Goal: Task Accomplishment & Management: Complete application form

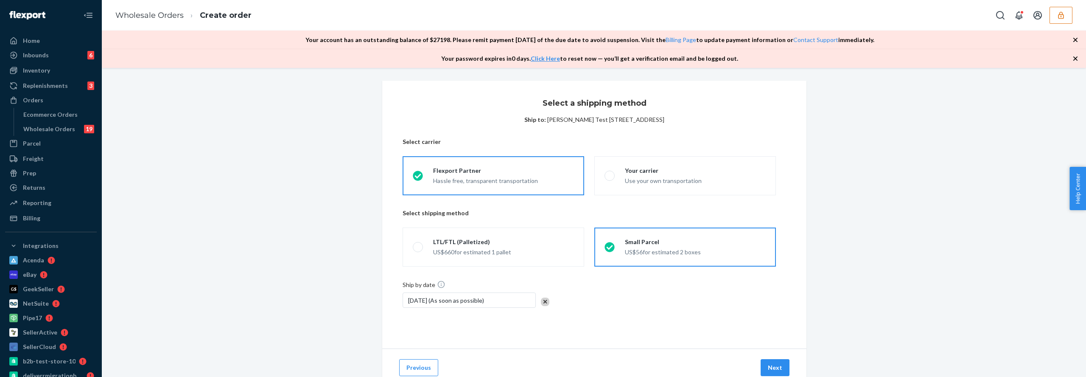
scroll to position [30, 0]
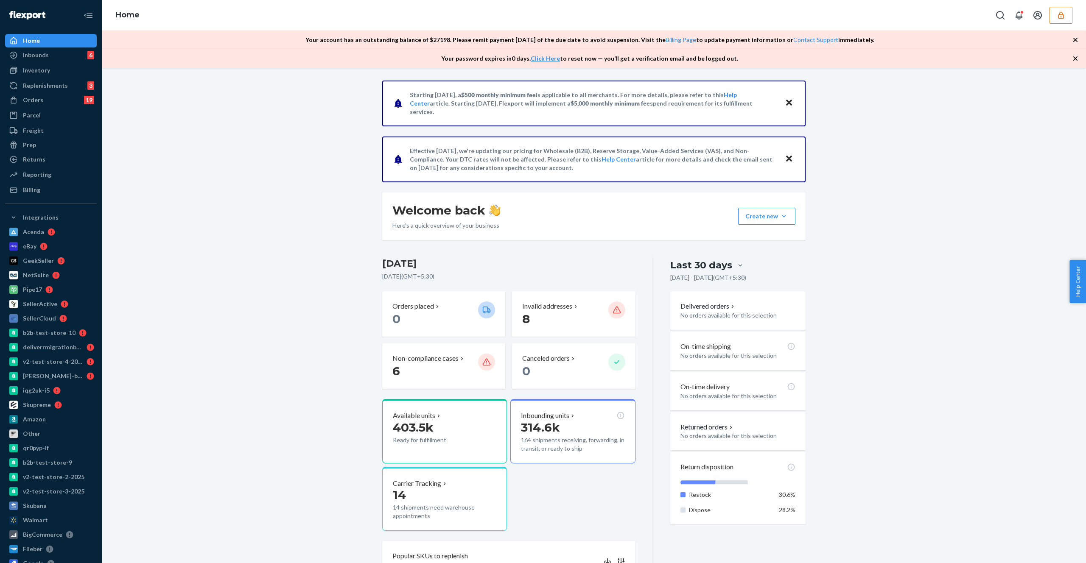
click at [1069, 39] on div "Your account has an outstanding balance of $ 27198 . Please remit payment withi…" at bounding box center [594, 40] width 984 height 19
click at [1074, 39] on icon "button" at bounding box center [1075, 40] width 8 height 8
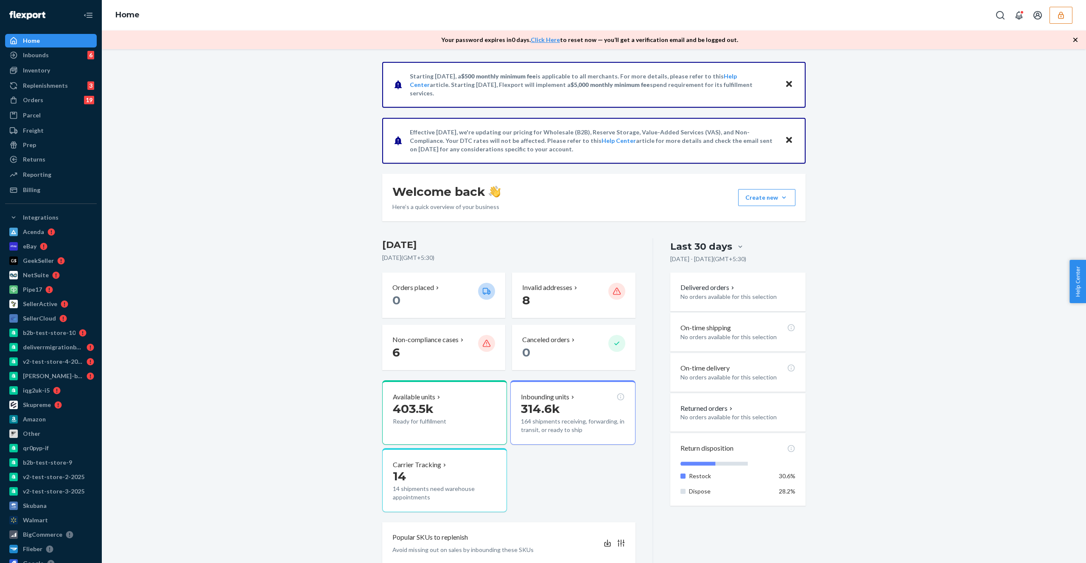
click at [1074, 39] on icon "button" at bounding box center [1075, 40] width 8 height 8
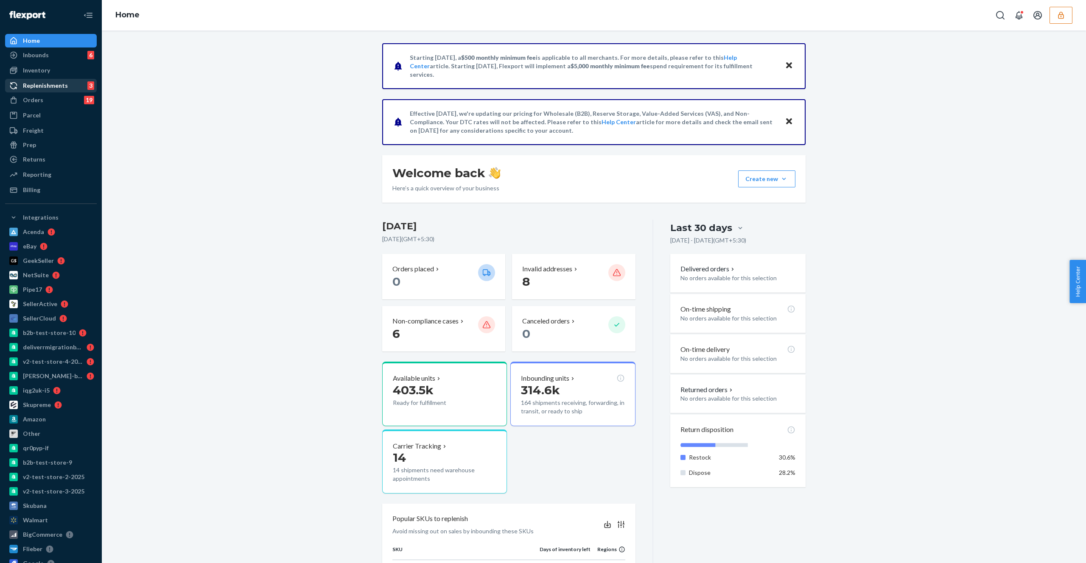
click at [48, 84] on div "Replenishments" at bounding box center [45, 85] width 45 height 8
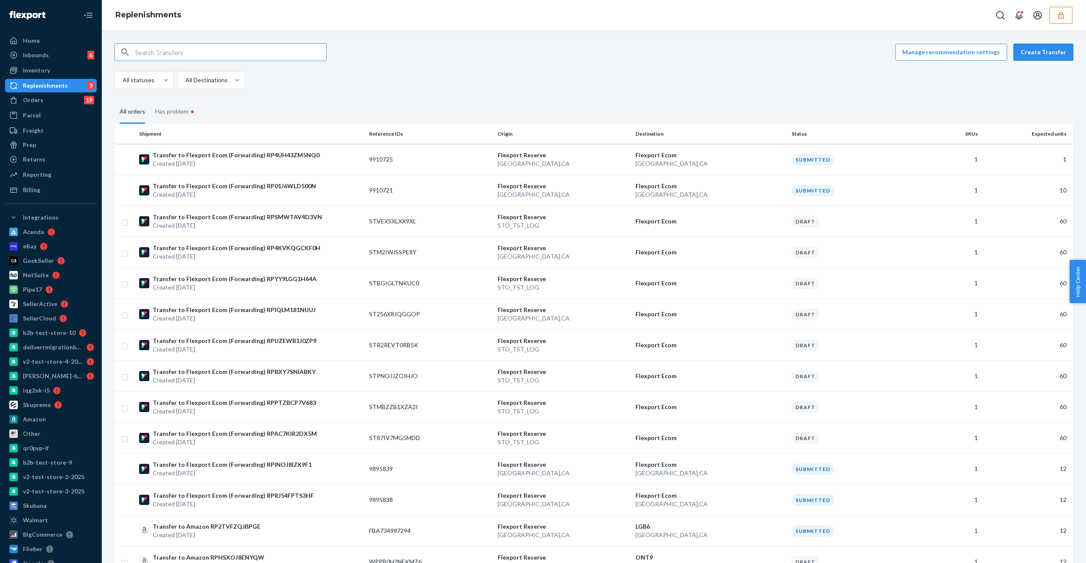
click at [1049, 51] on button "Create Transfer" at bounding box center [1043, 52] width 60 height 17
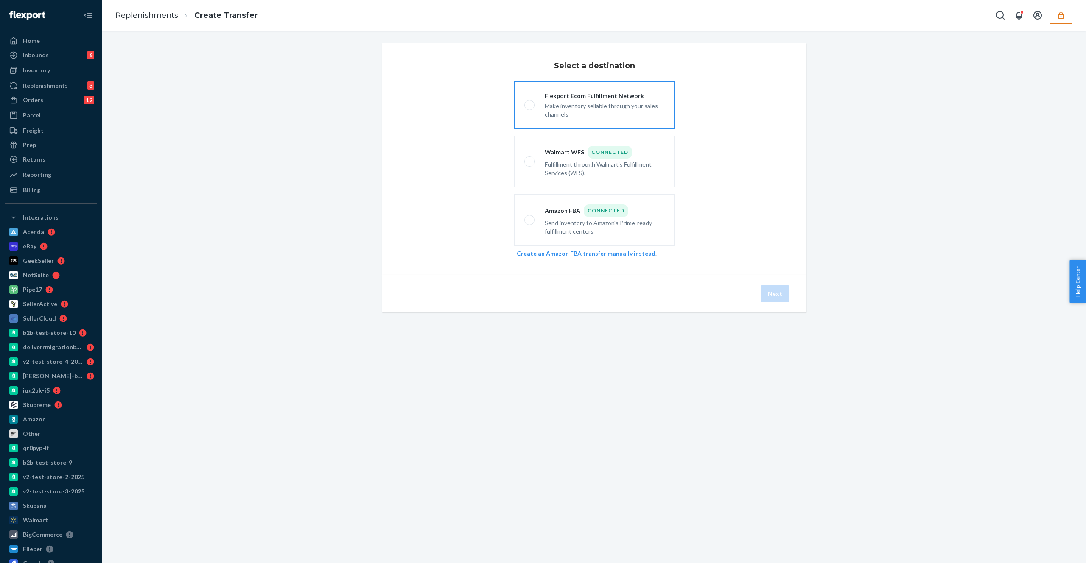
click at [590, 124] on label "Flexport Ecom Fulfillment Network Make inventory sellable through your sales ch…" at bounding box center [594, 105] width 160 height 48
click at [530, 108] on input "Flexport Ecom Fulfillment Network Make inventory sellable through your sales ch…" at bounding box center [527, 106] width 6 height 6
radio input "true"
click at [66, 90] on div "Replenishments 3" at bounding box center [51, 86] width 90 height 12
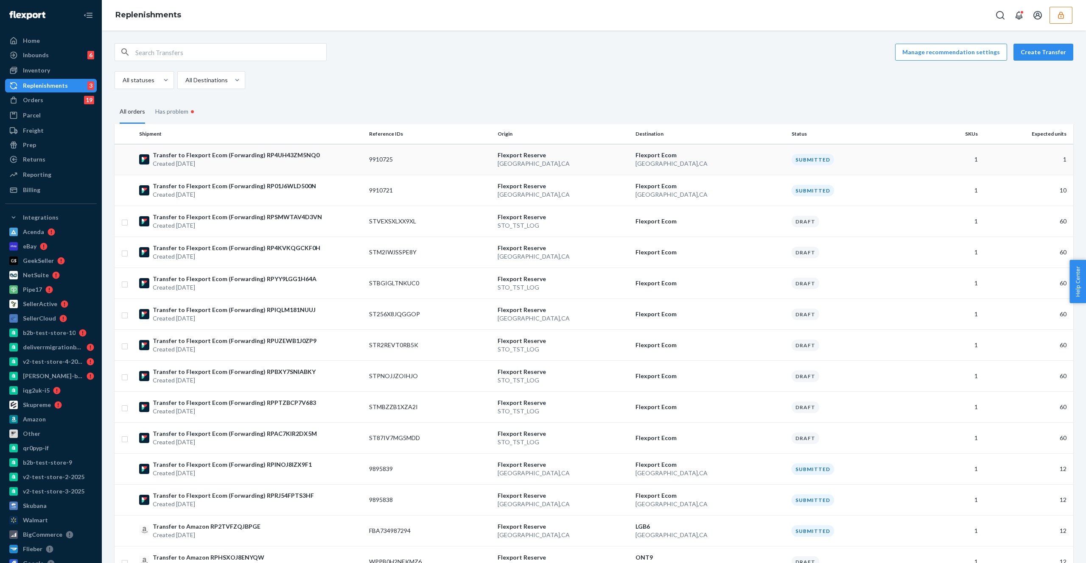
click at [267, 163] on p "Created Aug 23, 2025" at bounding box center [236, 163] width 167 height 8
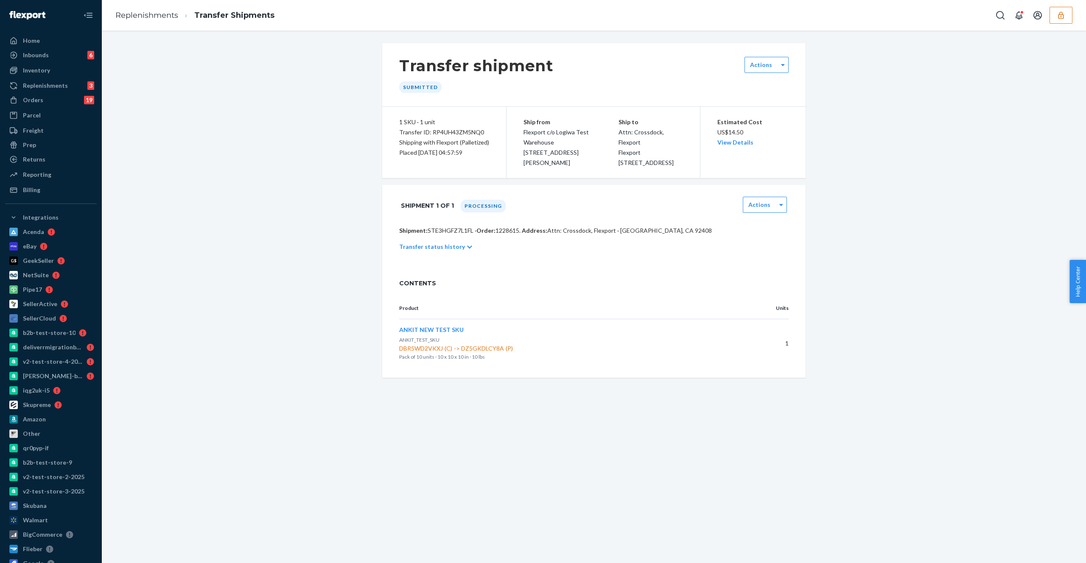
click at [451, 235] on p "Shipment: STE3HGFZ7L1FL · Order: 1228615 . Address: Attn: Crossdock, Flexport ·…" at bounding box center [593, 231] width 389 height 8
copy p "STE3HGFZ7L1FL"
click at [758, 215] on div "Actions" at bounding box center [765, 206] width 44 height 18
click at [759, 209] on label "Actions" at bounding box center [759, 205] width 22 height 8
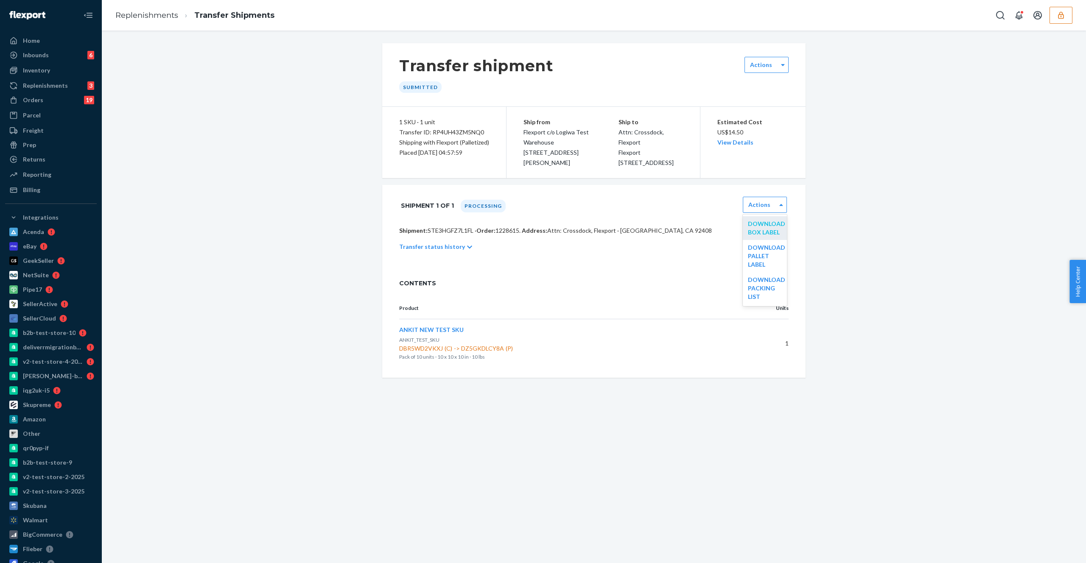
click at [760, 236] on link "Download Box Label" at bounding box center [766, 228] width 37 height 16
click at [77, 88] on div "Replenishments 3" at bounding box center [51, 86] width 90 height 12
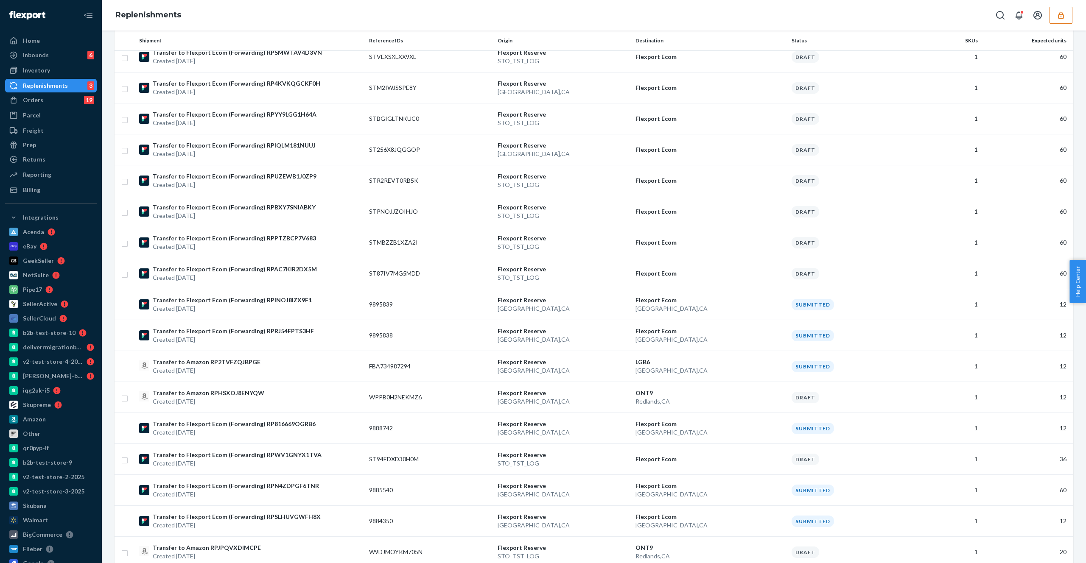
scroll to position [401, 0]
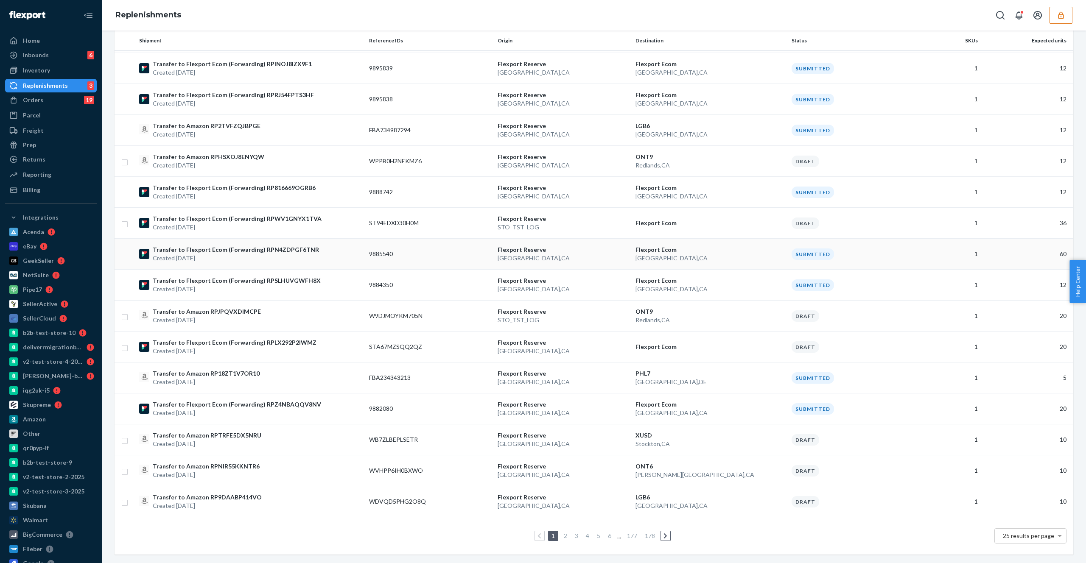
click at [230, 254] on p "Created Aug 4, 2025" at bounding box center [236, 258] width 166 height 8
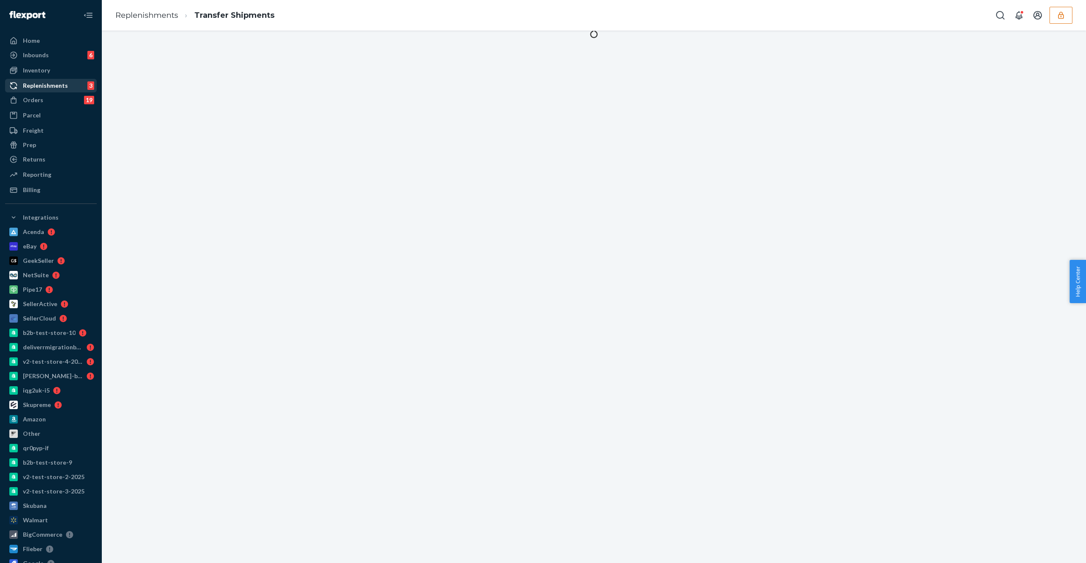
click at [79, 90] on div "Replenishments 3" at bounding box center [51, 86] width 90 height 12
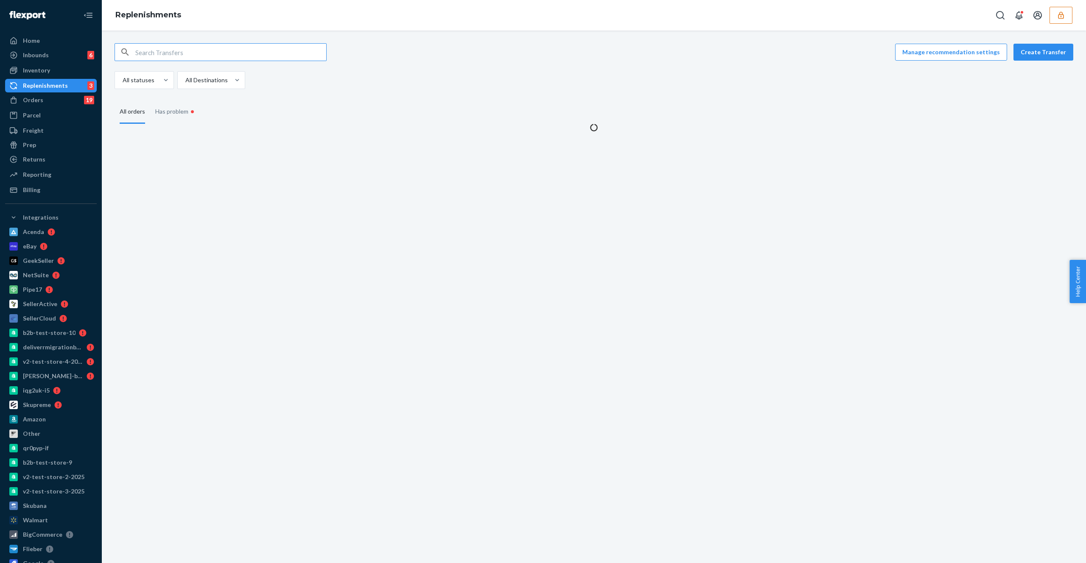
click at [1042, 43] on div "Manage recommendation settings Create Transfer" at bounding box center [594, 52] width 959 height 18
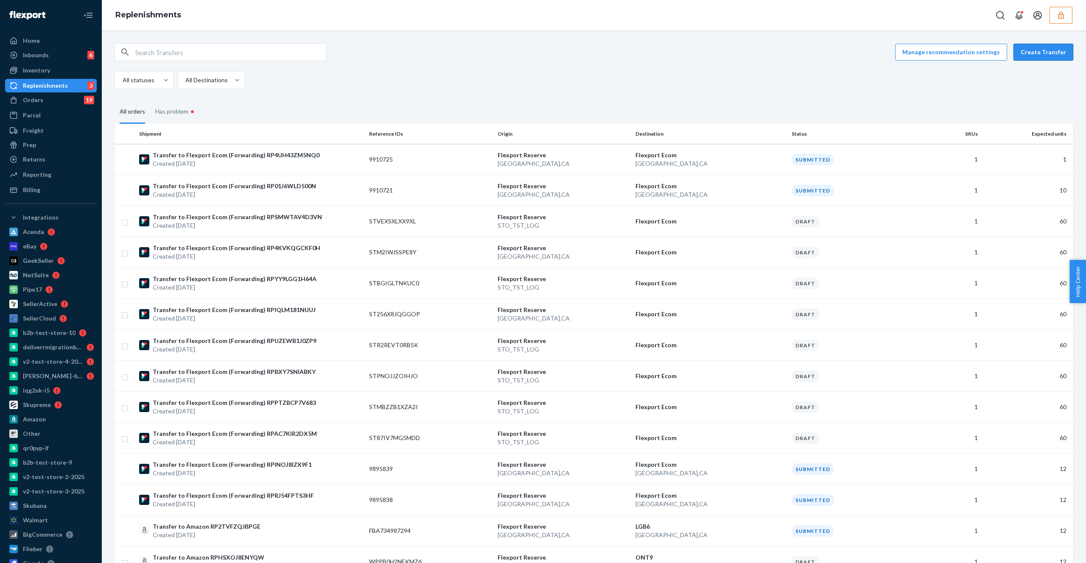
click at [1042, 48] on button "Create Transfer" at bounding box center [1043, 52] width 60 height 17
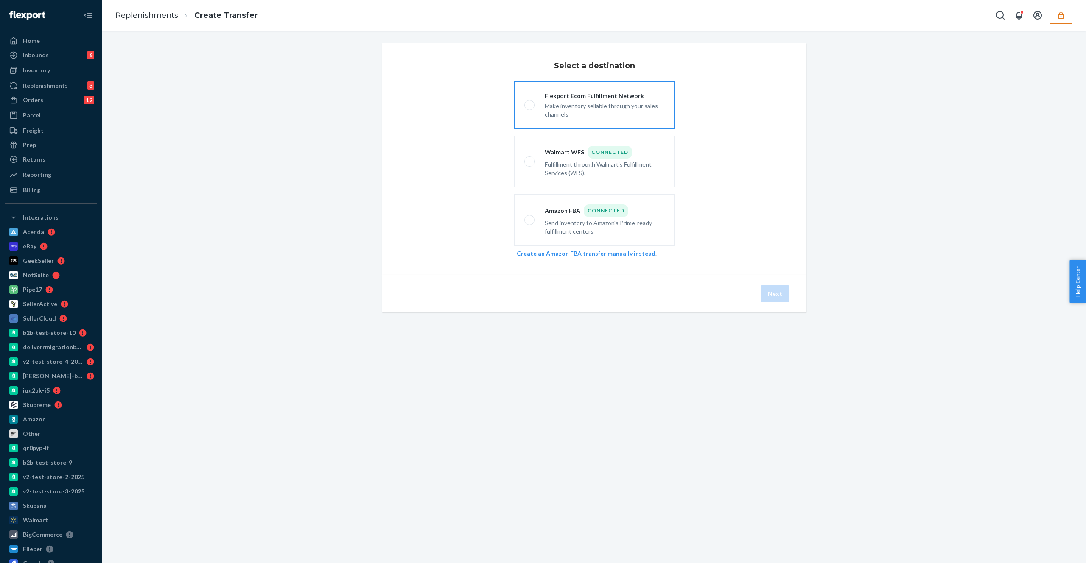
click at [663, 88] on label "Flexport Ecom Fulfillment Network Make inventory sellable through your sales ch…" at bounding box center [594, 105] width 160 height 48
click at [530, 103] on input "Flexport Ecom Fulfillment Network Make inventory sellable through your sales ch…" at bounding box center [527, 106] width 6 height 6
radio input "true"
click at [780, 311] on div "Next" at bounding box center [594, 294] width 424 height 38
click at [780, 305] on div "Next" at bounding box center [594, 294] width 424 height 38
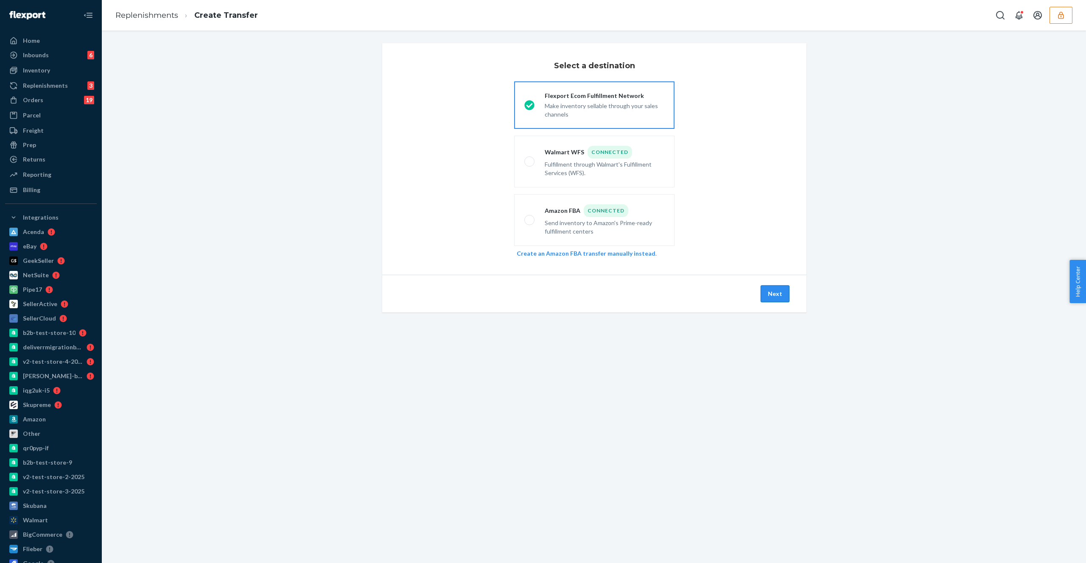
click at [779, 297] on button "Next" at bounding box center [775, 293] width 29 height 17
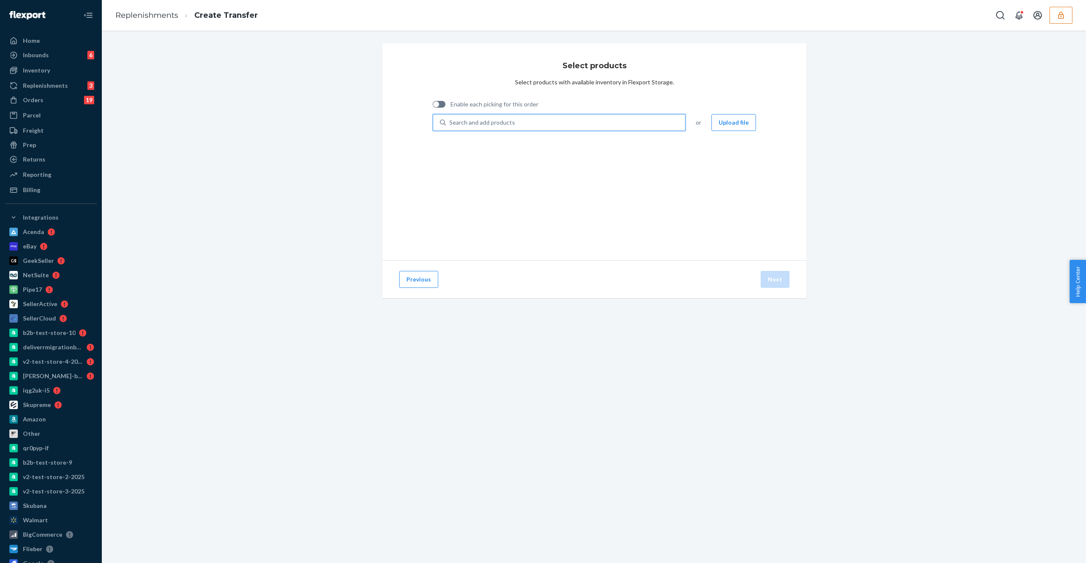
click at [580, 123] on div "Search and add products" at bounding box center [565, 122] width 239 height 15
click at [450, 123] on input "0 results available. Use Up and Down to choose options, press Enter to select t…" at bounding box center [449, 122] width 1 height 8
type input "pranav"
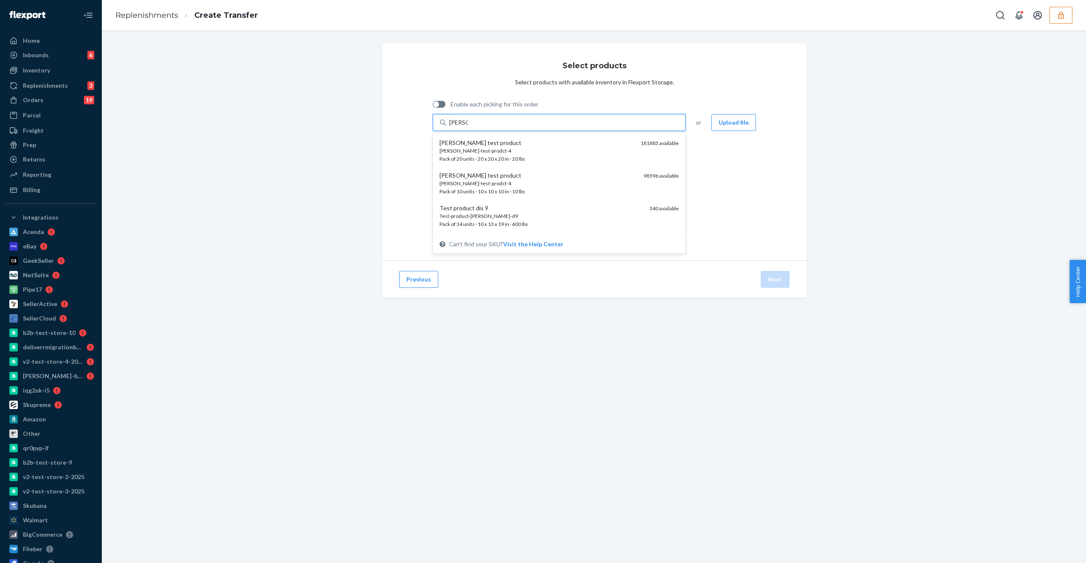
click at [559, 141] on div "[PERSON_NAME] test product" at bounding box center [536, 143] width 194 height 8
click at [468, 127] on input "pranav" at bounding box center [458, 122] width 19 height 8
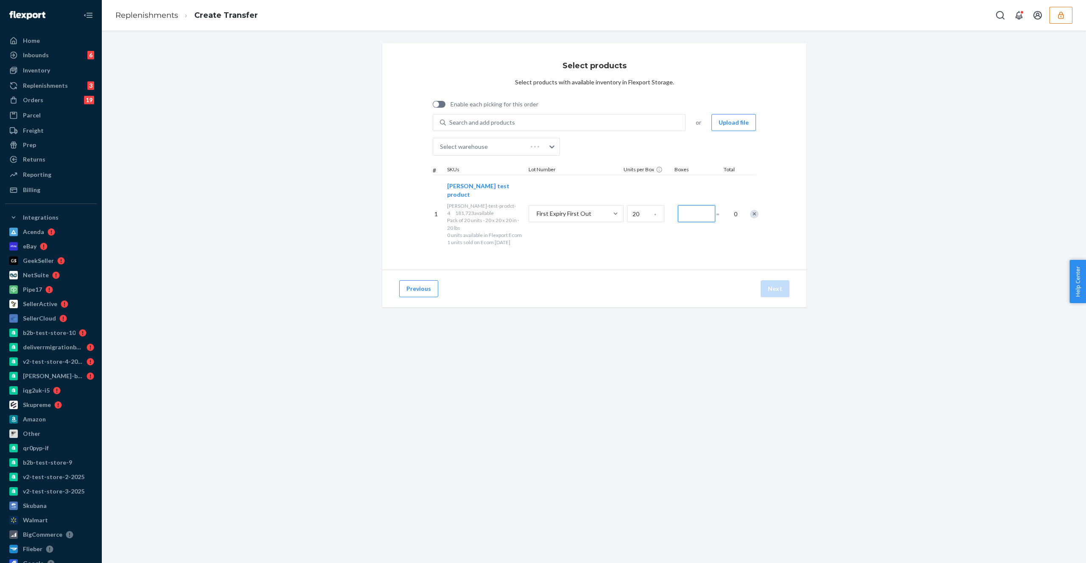
click at [695, 207] on input "Number of boxes" at bounding box center [696, 213] width 37 height 17
click at [444, 103] on div at bounding box center [439, 104] width 13 height 7
type input "1"
checkbox input "true"
click at [715, 205] on input "20" at bounding box center [716, 202] width 37 height 17
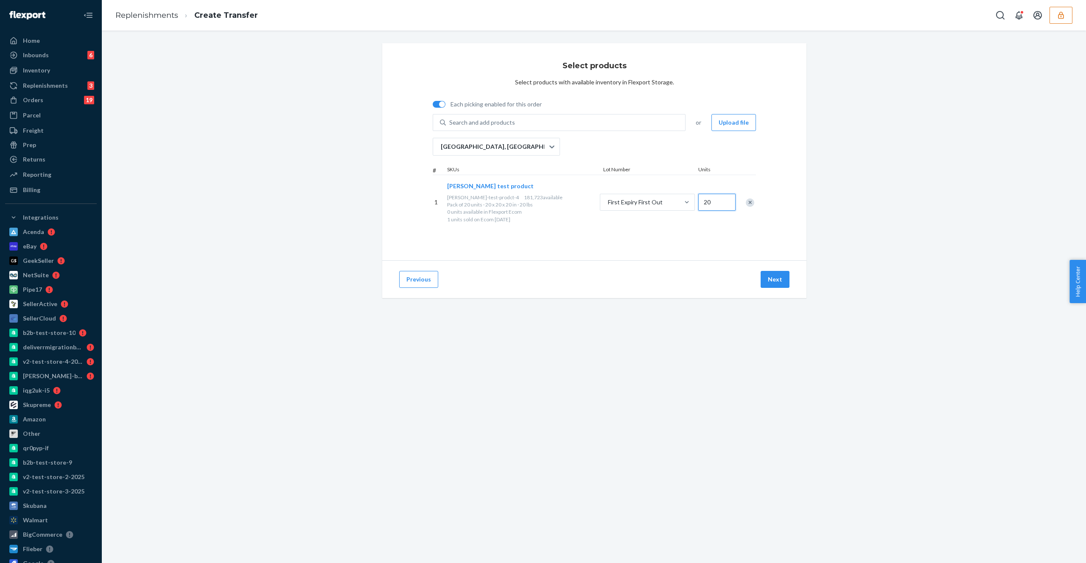
click at [715, 205] on input "20" at bounding box center [716, 202] width 37 height 17
type input "1"
click at [774, 296] on div "Previous Next" at bounding box center [594, 279] width 424 height 38
click at [774, 282] on button "Next" at bounding box center [775, 279] width 29 height 17
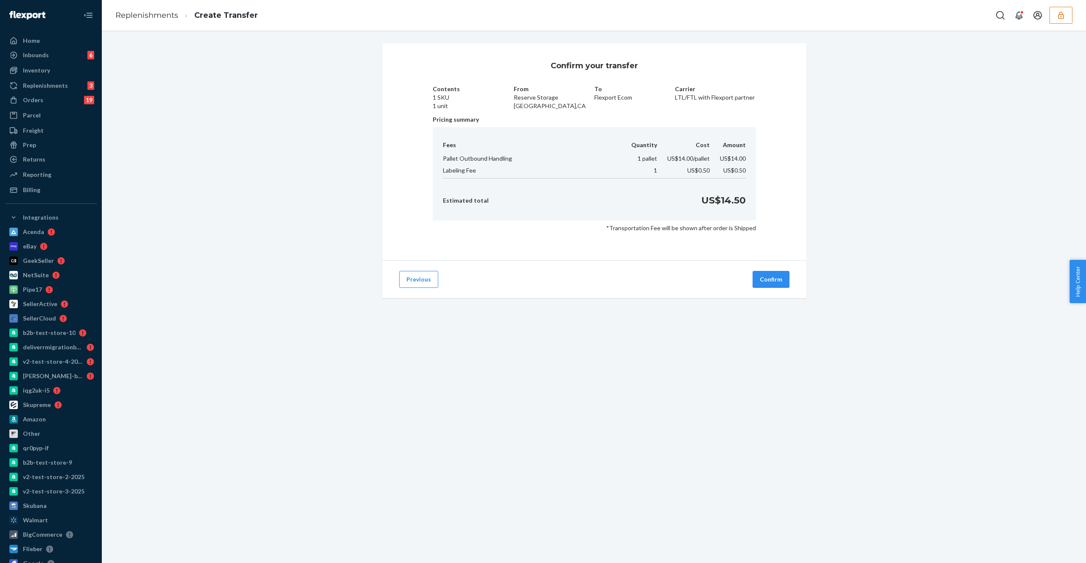
click at [774, 282] on button "Confirm" at bounding box center [770, 279] width 37 height 17
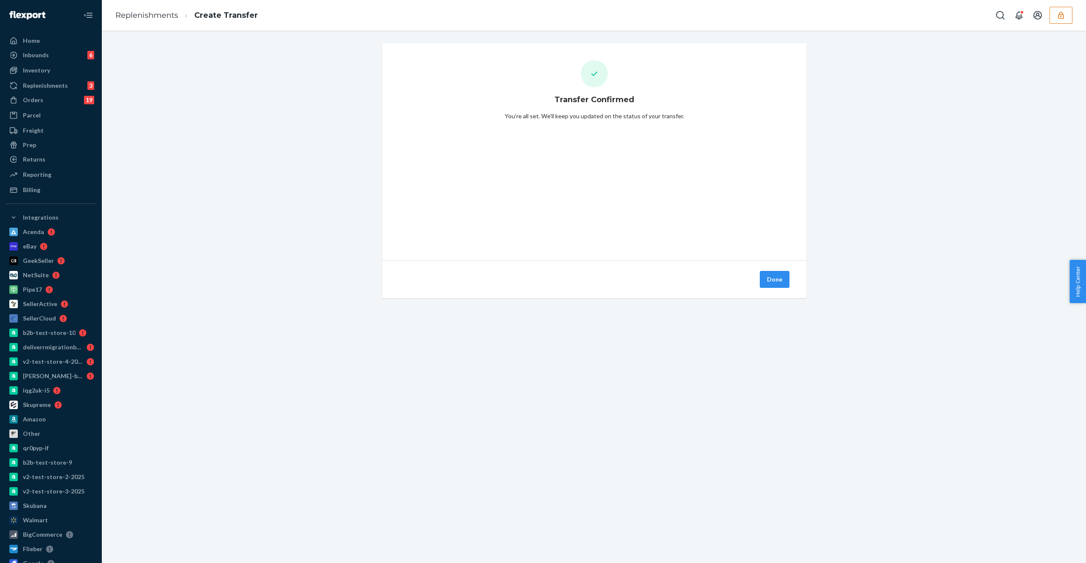
click at [774, 282] on button "Done" at bounding box center [775, 279] width 30 height 17
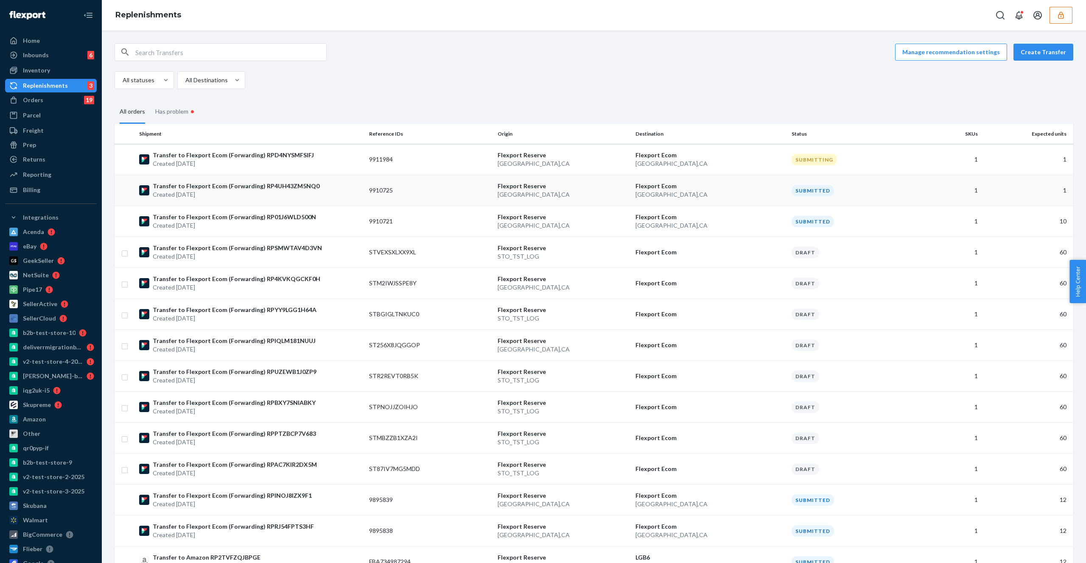
click at [406, 186] on td "9910725" at bounding box center [430, 190] width 129 height 31
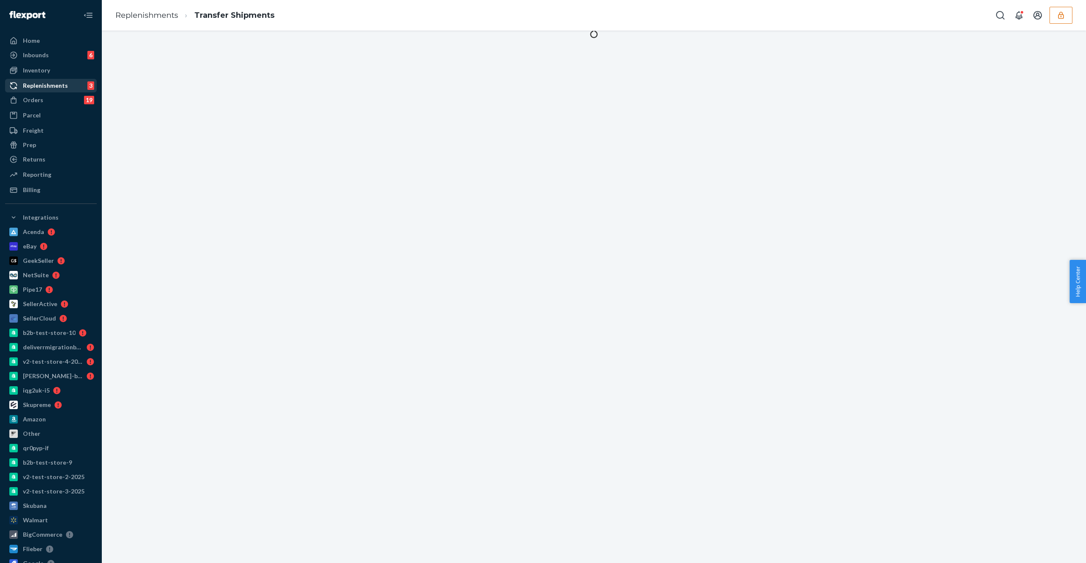
click at [72, 81] on div "Replenishments 3" at bounding box center [51, 86] width 90 height 12
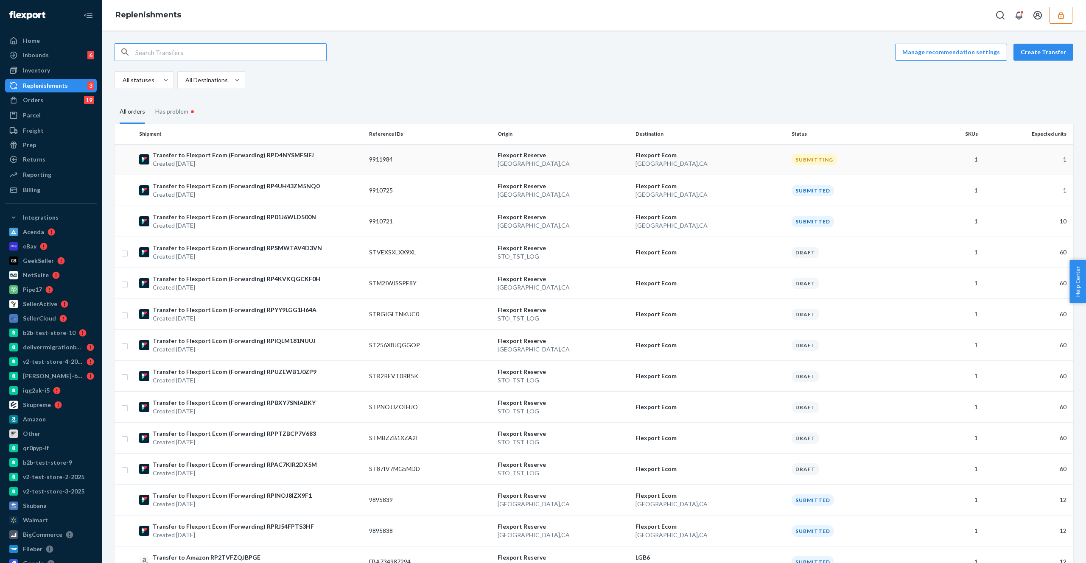
click at [195, 157] on p "Transfer to Flexport Ecom (Forwarding) RPD4NYSMFSIFJ" at bounding box center [233, 155] width 161 height 8
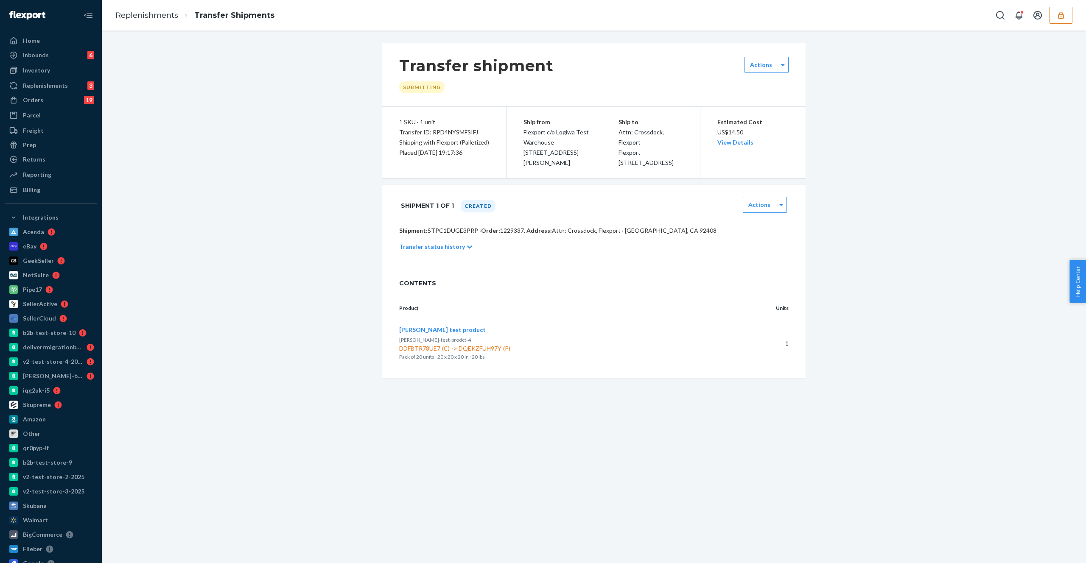
click at [447, 227] on div "Shipment 1 of 1 Created Actions" at bounding box center [593, 206] width 423 height 42
click at [447, 235] on p "Shipment: STPC1DUGE3PRP · Order: 1229337 . Address: Attn: Crossdock, Flexport ·…" at bounding box center [593, 231] width 389 height 8
copy p "STPC1DUGE3PRP"
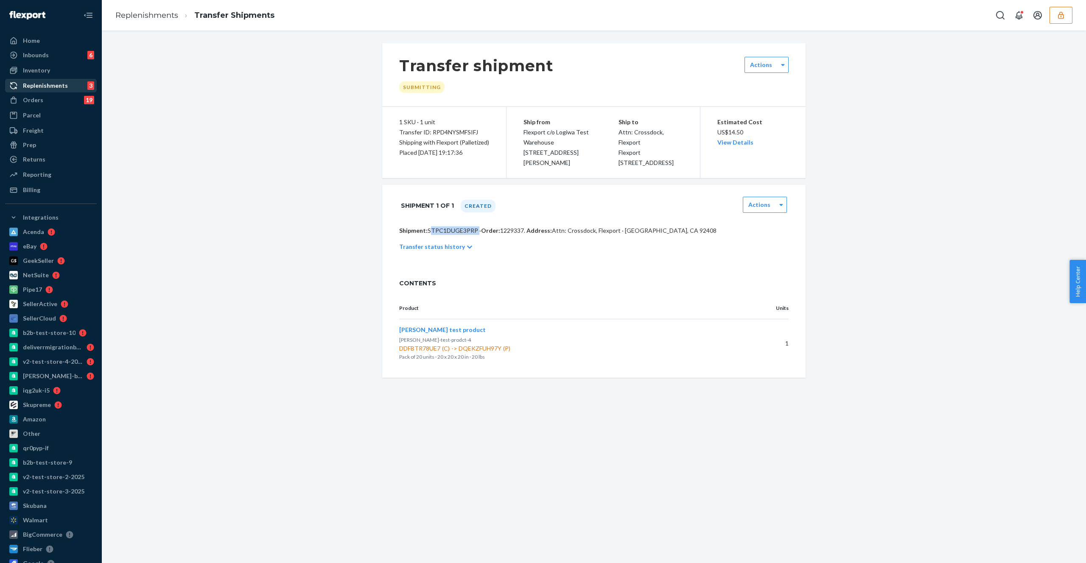
click at [76, 92] on link "Replenishments 3" at bounding box center [51, 86] width 92 height 14
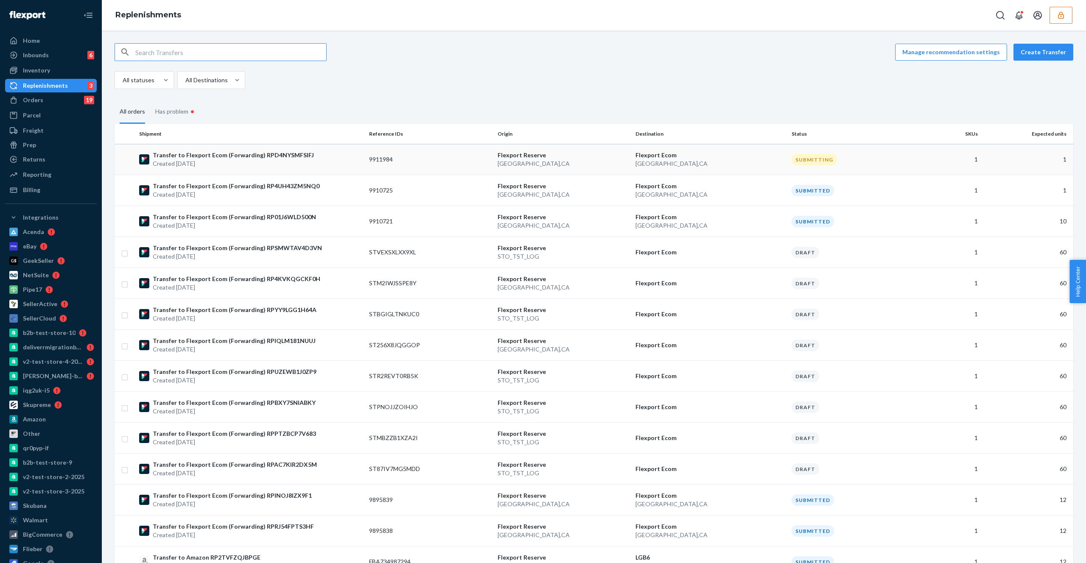
click at [268, 149] on td "Transfer to Flexport Ecom (Forwarding) RPD4NYSMFSIFJ Created Aug 24, 2025" at bounding box center [251, 159] width 230 height 31
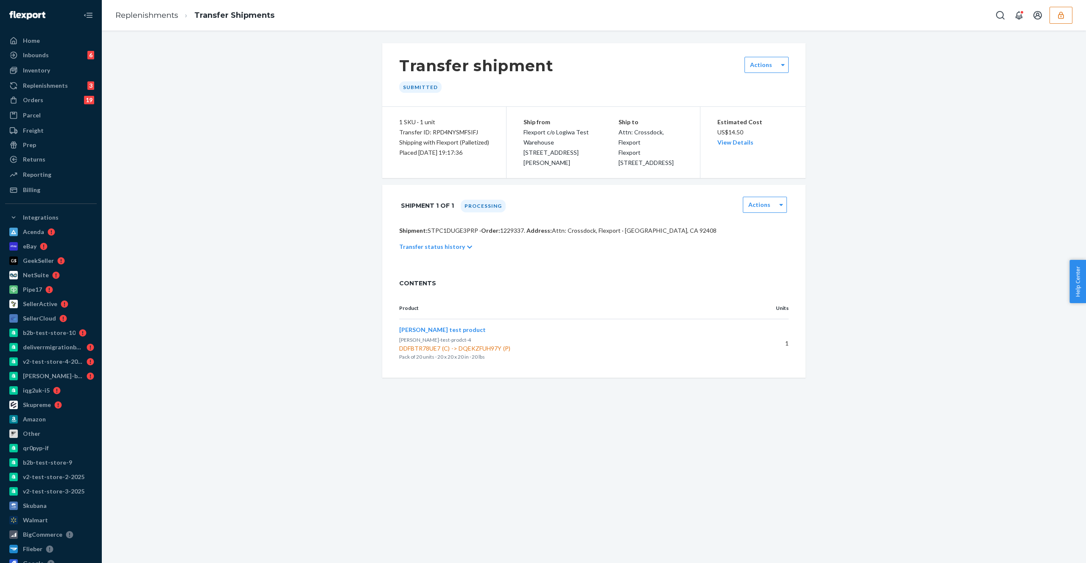
click at [443, 129] on div "Transfer ID: RPD4NYSMFSIFJ" at bounding box center [444, 132] width 90 height 10
copy div "RPD4NYSMFSIFJ"
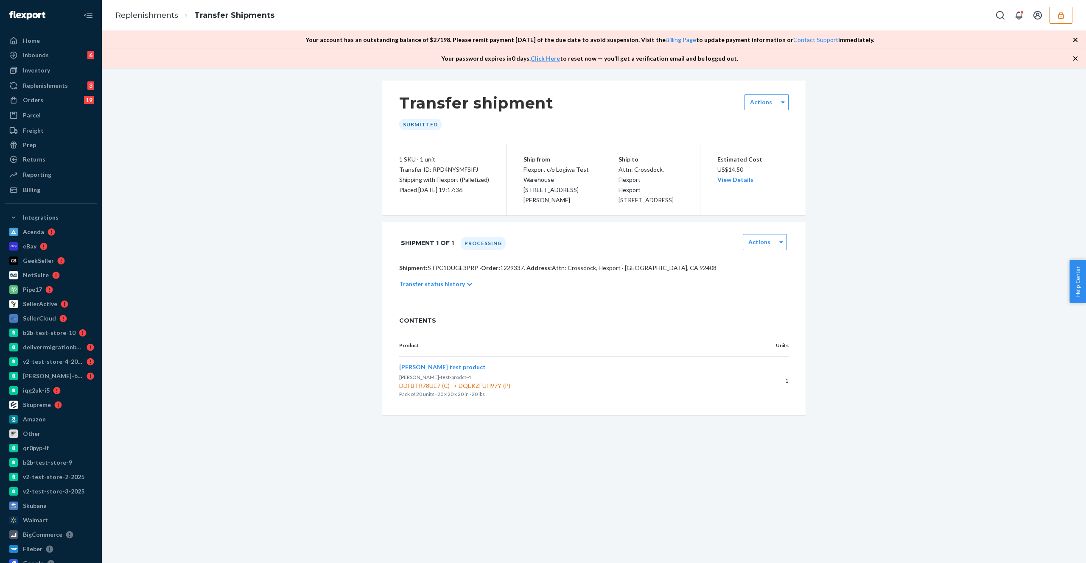
click at [453, 264] on div "Shipment 1 of 1 Processing Actions" at bounding box center [593, 243] width 423 height 42
click at [456, 272] on p "Shipment: STPC1DUGE3PRP · Order: 1229337 . Address: Attn: Crossdock, Flexport ·…" at bounding box center [593, 268] width 389 height 8
copy p "STPC1DUGE3PRP"
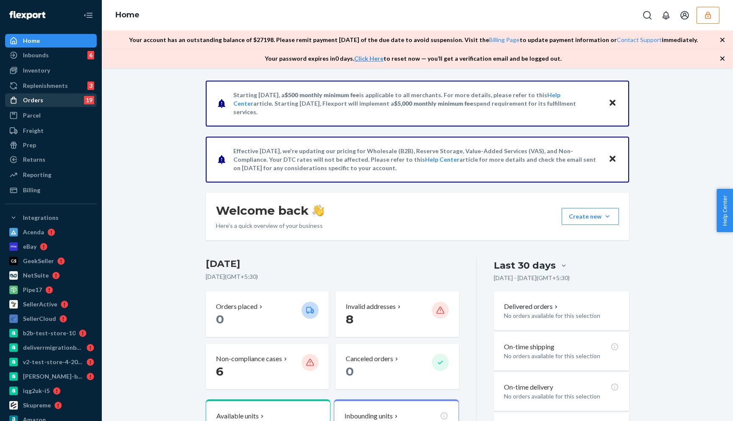
click at [35, 106] on link "Orders 19" at bounding box center [51, 100] width 92 height 14
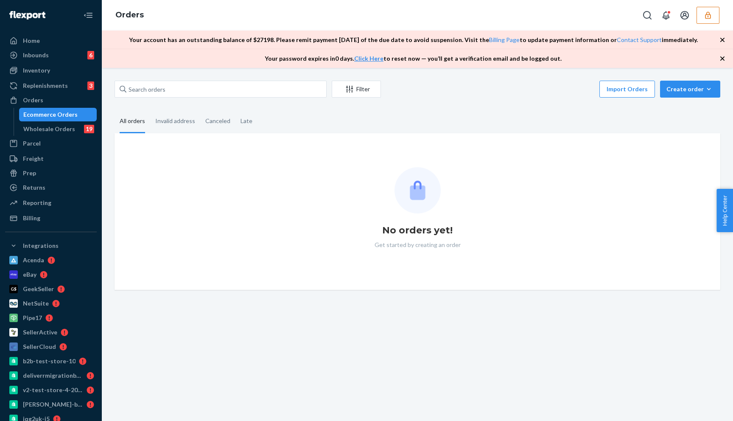
click at [35, 119] on div "Ecommerce Orders" at bounding box center [58, 115] width 76 height 12
click at [36, 126] on div "Wholesale Orders" at bounding box center [49, 129] width 52 height 8
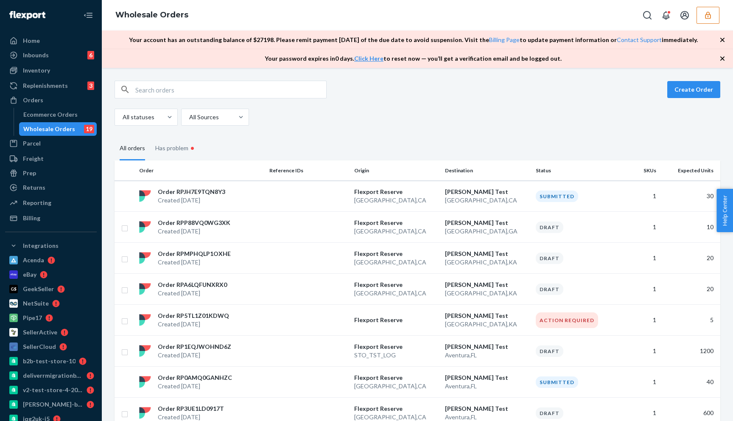
click at [719, 38] on icon "button" at bounding box center [722, 40] width 8 height 8
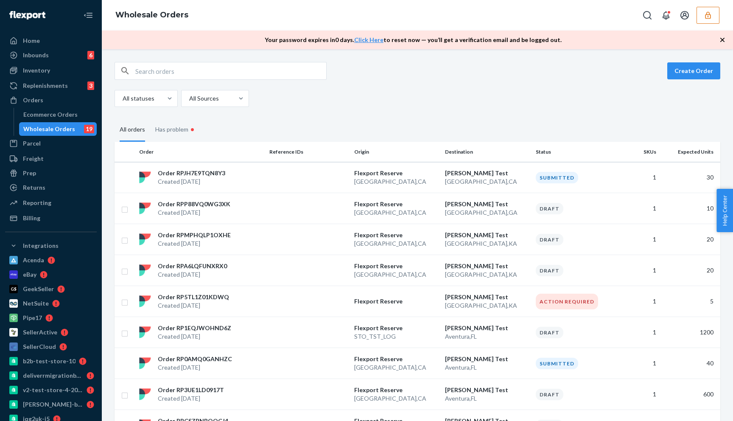
click at [719, 38] on icon "button" at bounding box center [722, 40] width 8 height 8
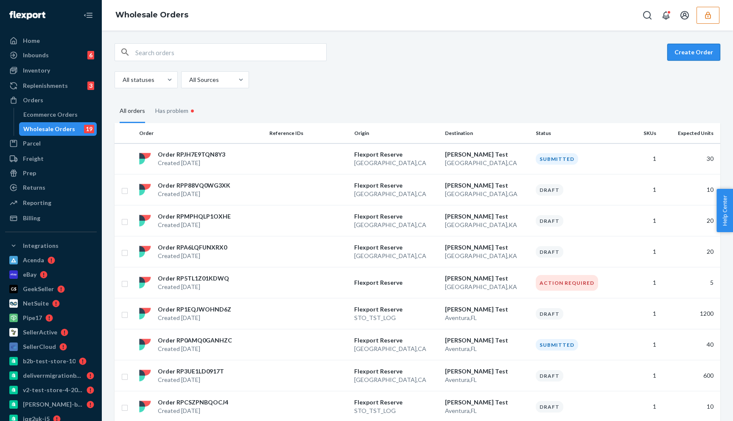
click at [698, 57] on button "Create Order" at bounding box center [693, 52] width 53 height 17
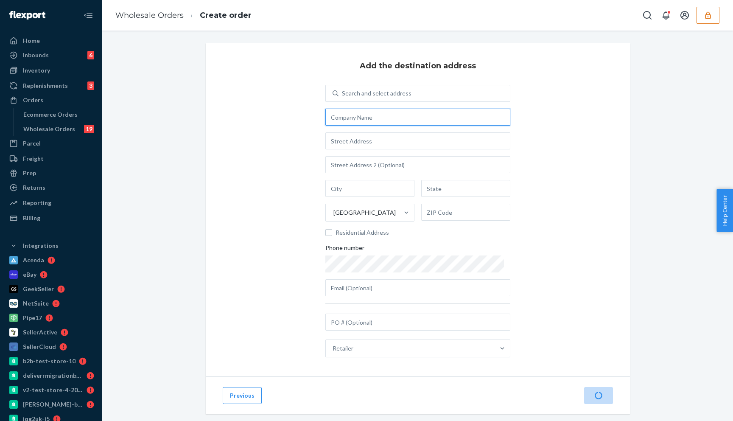
click at [370, 122] on input "text" at bounding box center [417, 117] width 185 height 17
paste input "Test Residential address"
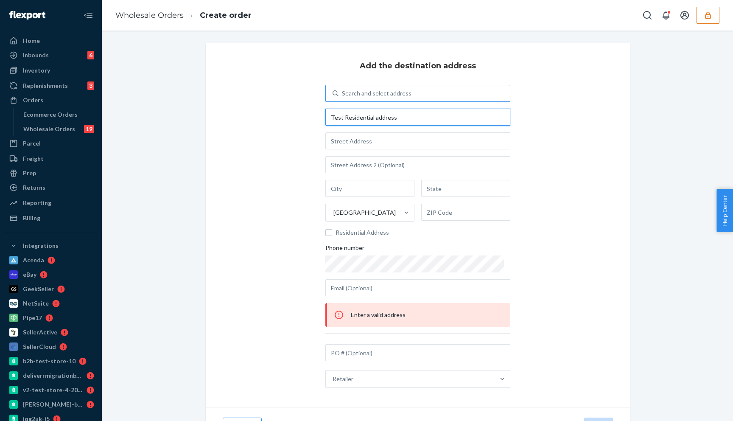
type input "Test Residential address"
click at [380, 92] on div "Search and select address" at bounding box center [377, 93] width 70 height 8
click at [343, 92] on input "Search and select address" at bounding box center [342, 93] width 1 height 8
paste input "Test Residential address"
type input "Test Residential address"
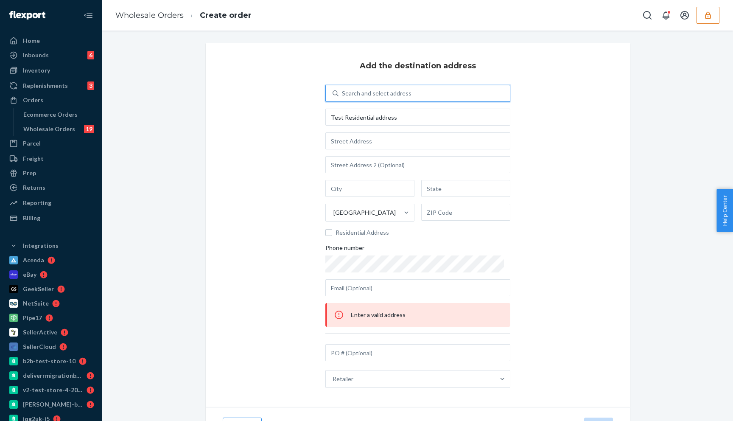
click at [408, 126] on div "0 results available. Select is focused ,type to refine list, press Down to open…" at bounding box center [417, 190] width 185 height 211
click at [348, 140] on input "text" at bounding box center [417, 140] width 185 height 17
paste input "2 Haig Blvd"
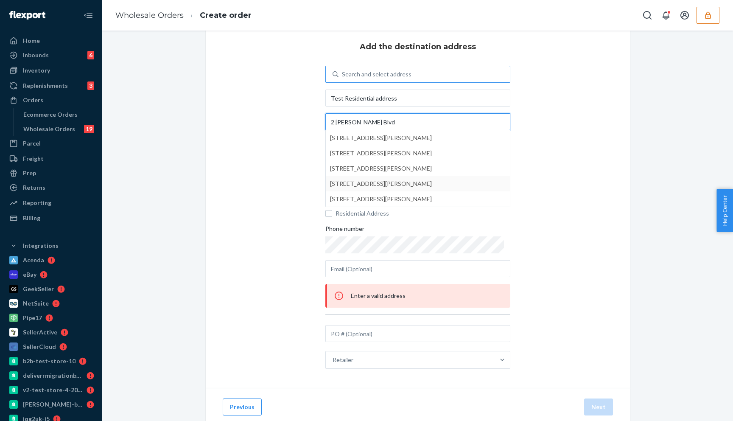
scroll to position [32, 0]
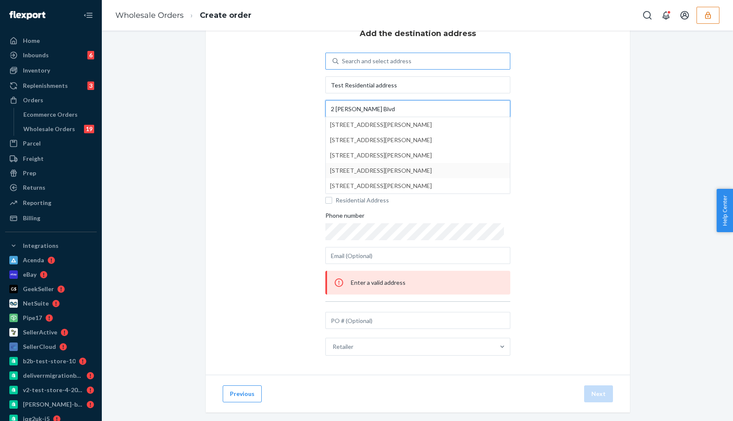
type input "2 Haig Blvd"
click at [277, 198] on div "Add the destination address Search and select address Test Residential address …" at bounding box center [418, 193] width 424 height 364
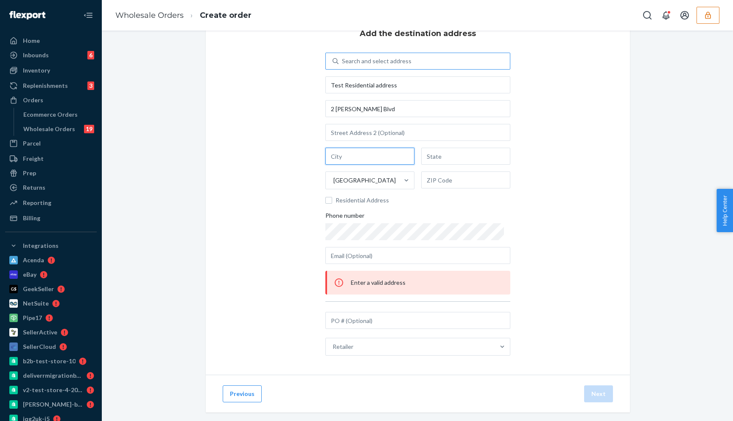
click at [358, 154] on input "text" at bounding box center [369, 156] width 89 height 17
paste input "Phillipsburg"
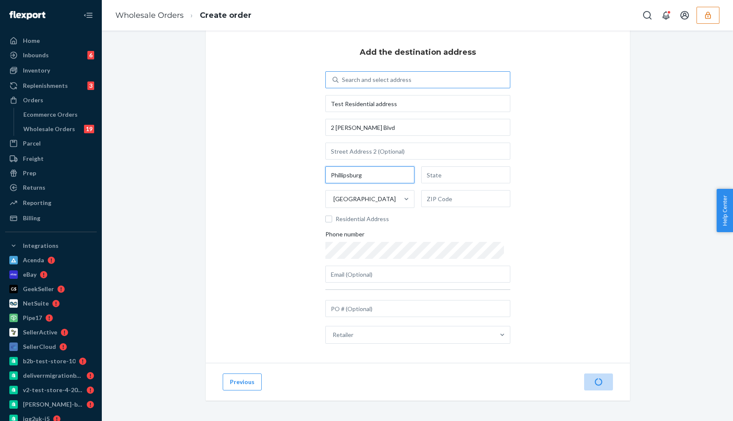
type input "Phillipsburg"
click at [436, 190] on input "text" at bounding box center [465, 198] width 89 height 17
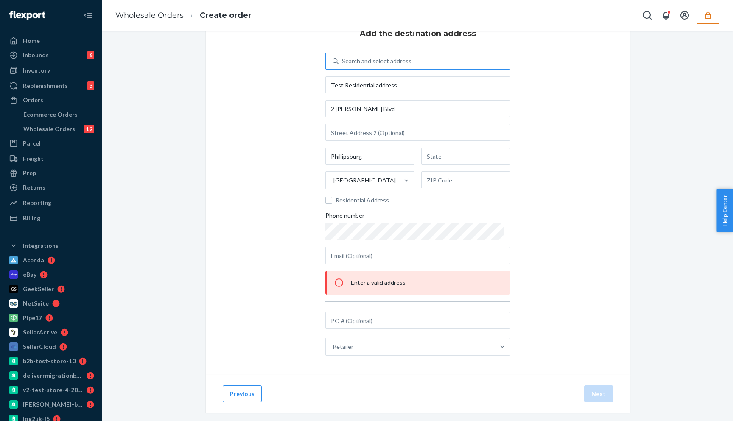
click at [263, 182] on div "Add the destination address Search and select address Test Residential address …" at bounding box center [418, 193] width 424 height 364
click at [432, 159] on input "text" at bounding box center [465, 156] width 89 height 17
paste input "NJ"
type input "NJ"
click at [437, 183] on input "text" at bounding box center [465, 179] width 89 height 17
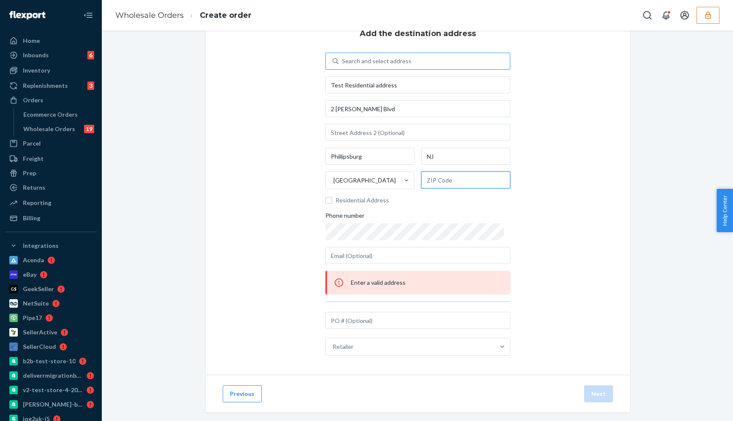
paste input "08865"
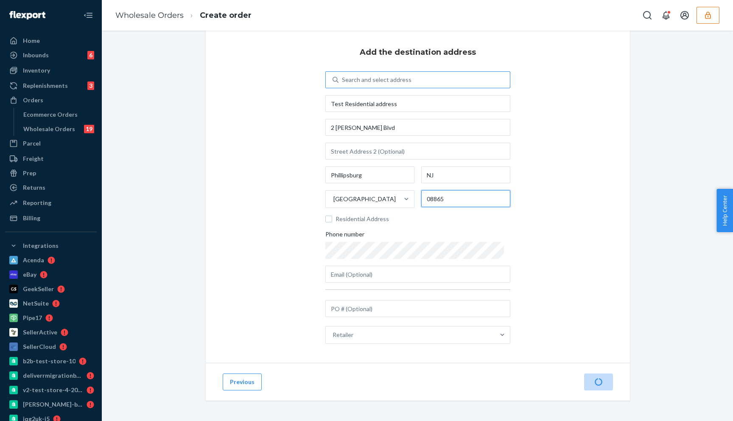
scroll to position [14, 0]
type input "08865"
click at [557, 156] on div "Add the destination address Search and select address Test Residential address …" at bounding box center [418, 196] width 424 height 333
click at [330, 216] on input "Residential Address" at bounding box center [328, 218] width 7 height 7
checkbox input "true"
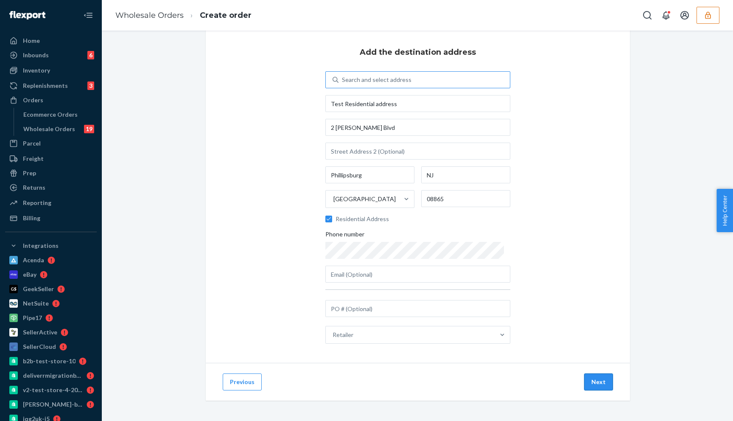
click at [604, 384] on button "Next" at bounding box center [598, 381] width 29 height 17
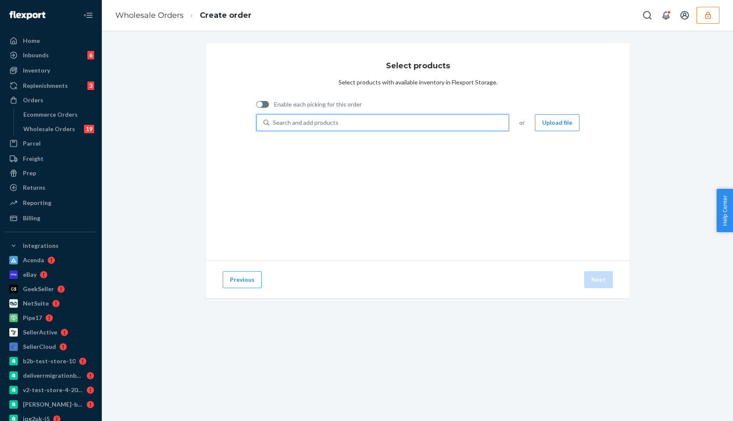
click at [389, 126] on div "Search and add products" at bounding box center [388, 122] width 239 height 15
click at [274, 126] on input "0 results available. Use Up and Down to choose options, press Enter to select t…" at bounding box center [273, 122] width 1 height 8
type input "pranav"
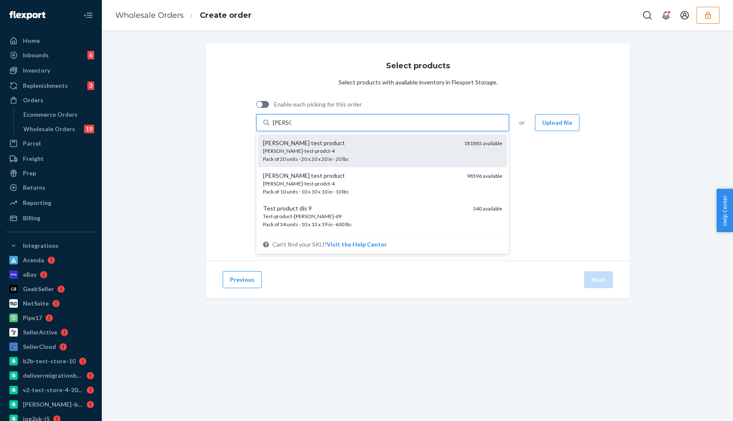
click at [369, 146] on div "[PERSON_NAME] test product" at bounding box center [360, 143] width 194 height 8
click at [291, 127] on input "pranav" at bounding box center [282, 122] width 19 height 8
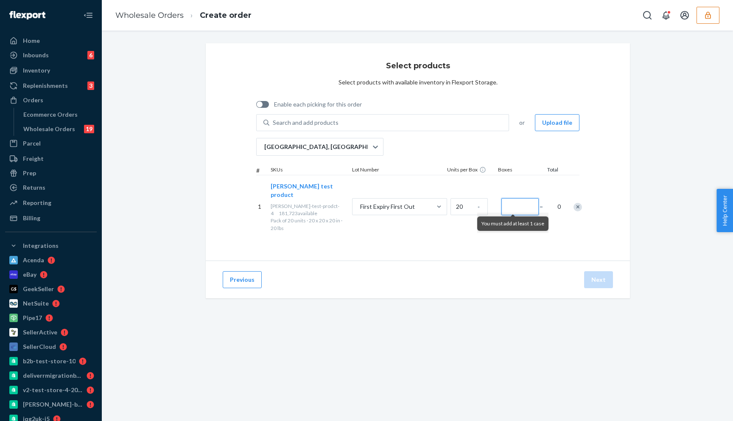
click at [517, 201] on input "Number of boxes" at bounding box center [519, 206] width 37 height 17
type input "1"
click at [601, 269] on div "Previous Next" at bounding box center [418, 279] width 424 height 38
click at [601, 280] on button "Next" at bounding box center [598, 279] width 29 height 17
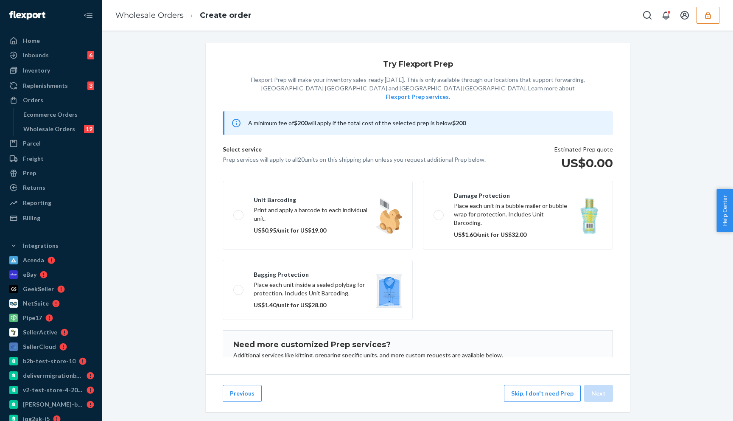
scroll to position [55, 0]
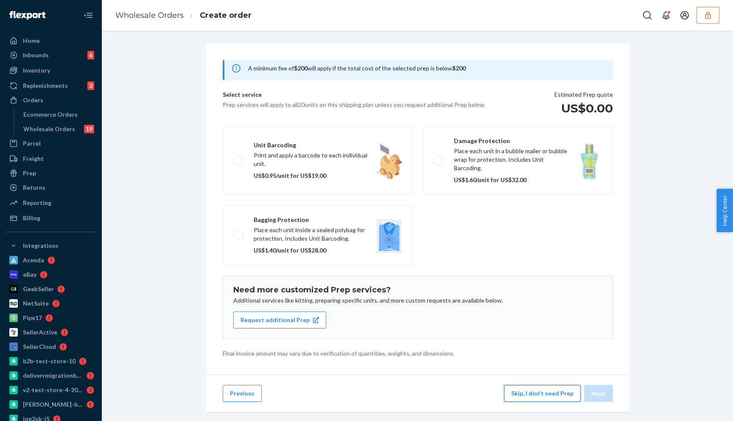
click at [531, 385] on button "Skip, I don't need Prep" at bounding box center [542, 393] width 77 height 17
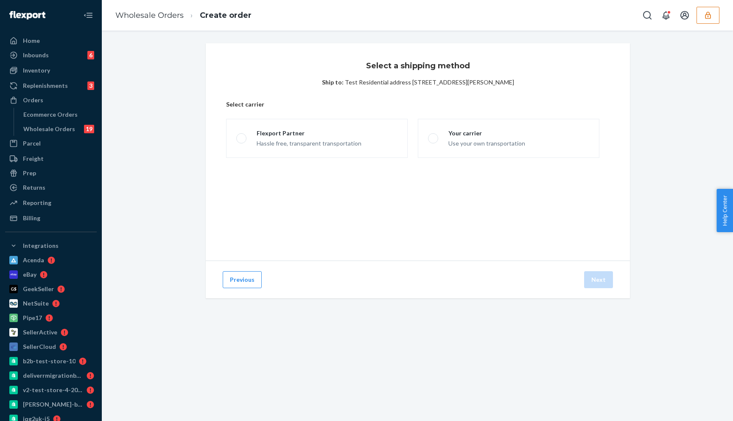
click at [470, 168] on div "Select carrier Flexport Partner Hassle free, transparent transportation Your ca…" at bounding box center [417, 135] width 383 height 71
click at [473, 143] on div "Use your own transportation" at bounding box center [486, 142] width 77 height 10
click at [433, 141] on input "Your carrier Use your own transportation" at bounding box center [431, 139] width 6 height 6
radio input "true"
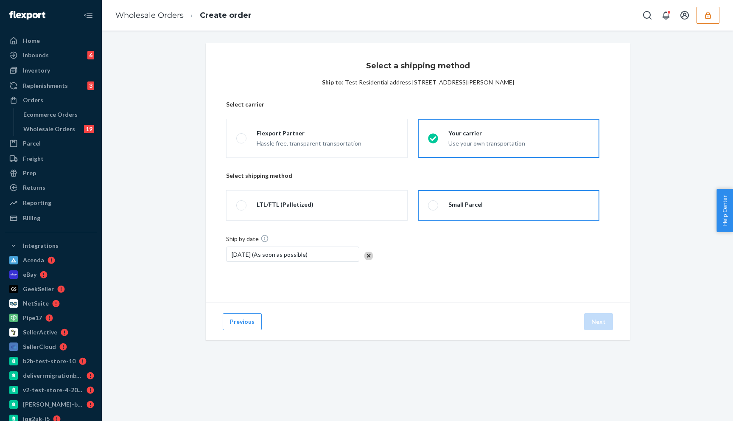
click at [478, 198] on label "Small Parcel" at bounding box center [509, 205] width 182 height 31
click at [433, 203] on input "Small Parcel" at bounding box center [431, 206] width 6 height 6
radio input "true"
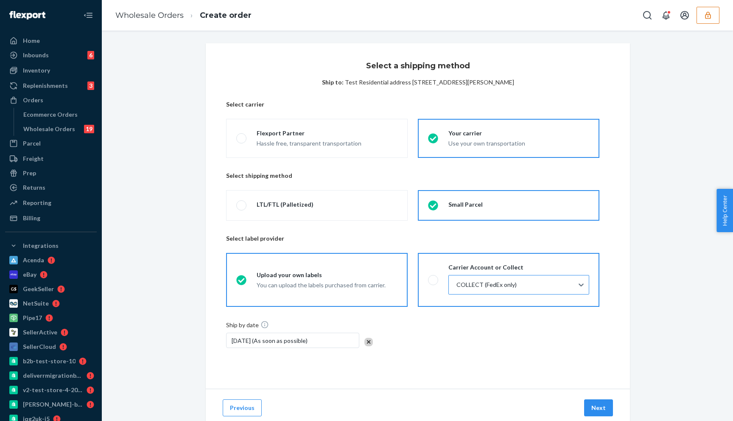
click at [485, 277] on div "COLLECT (FedEx only)" at bounding box center [511, 284] width 125 height 19
click at [456, 280] on input "COLLECT (FedEx only)" at bounding box center [456, 284] width 1 height 8
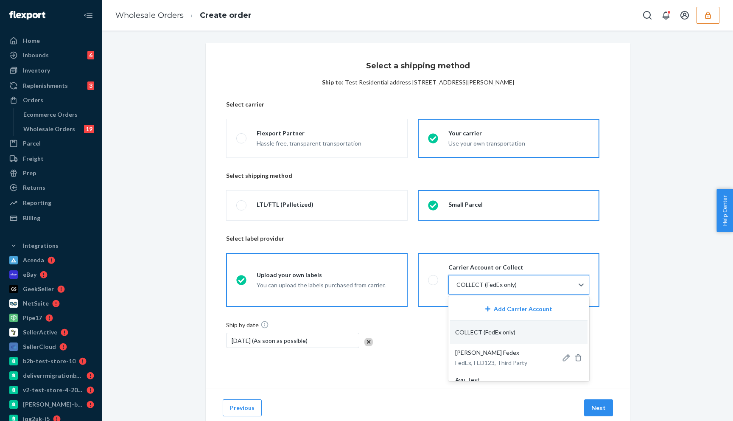
click at [478, 257] on label "Carrier Account or Collect option COLLECT focused, 2 of 45. 45 results availabl…" at bounding box center [509, 280] width 182 height 54
click at [433, 277] on input "Carrier Account or Collect option COLLECT focused, 2 of 45. 45 results availabl…" at bounding box center [431, 280] width 6 height 6
radio input "true"
radio input "false"
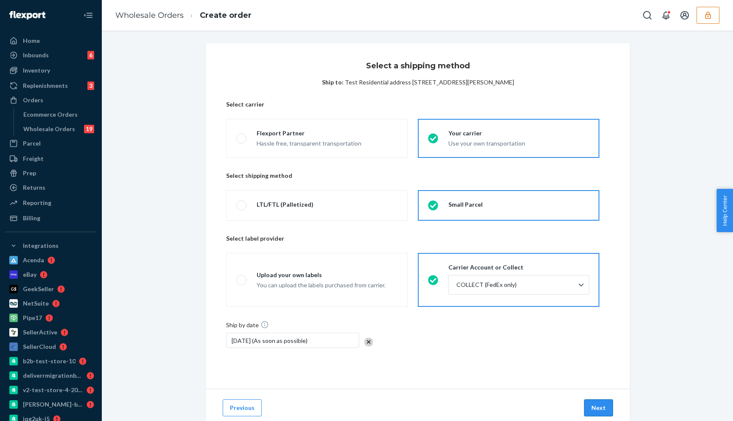
click at [597, 404] on button "Next" at bounding box center [598, 407] width 29 height 17
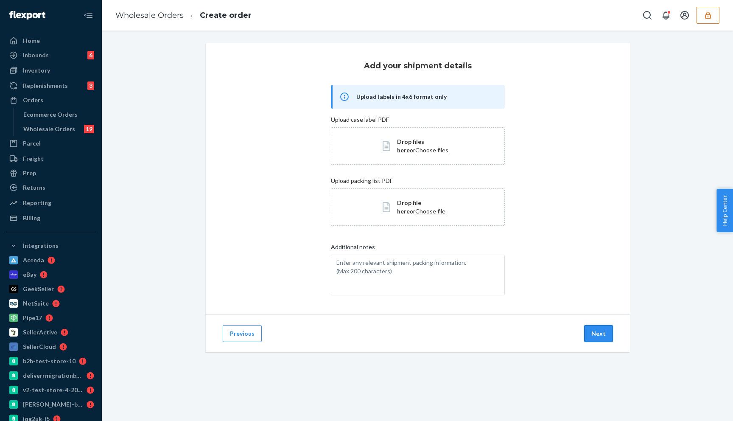
click at [600, 327] on button "Next" at bounding box center [598, 333] width 29 height 17
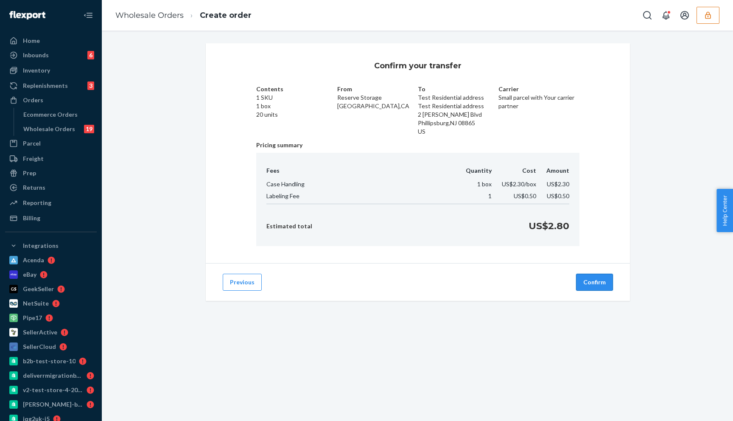
click at [597, 287] on button "Confirm" at bounding box center [594, 282] width 37 height 17
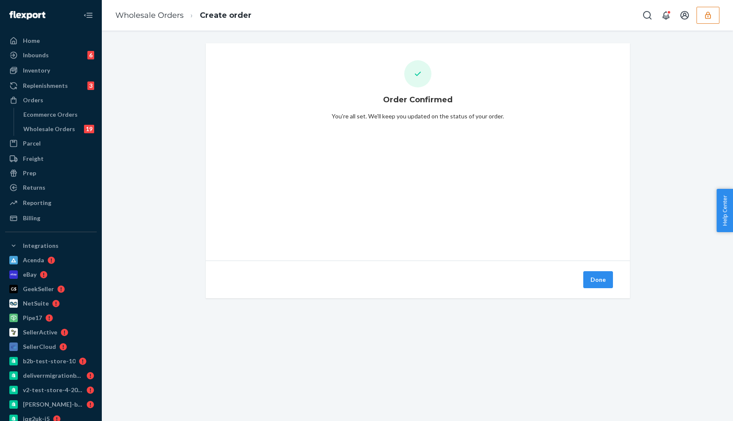
click at [597, 287] on button "Done" at bounding box center [598, 279] width 30 height 17
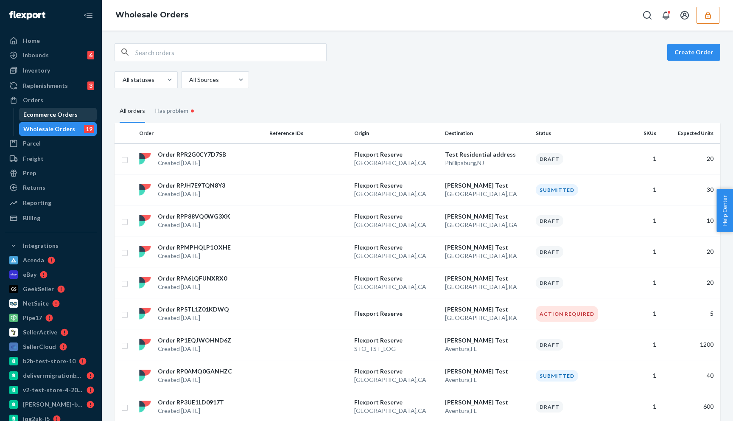
click at [49, 118] on div "Ecommerce Orders" at bounding box center [50, 114] width 54 height 8
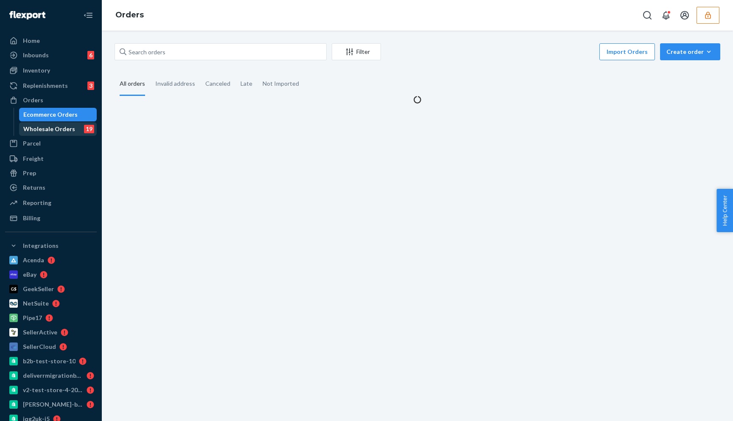
click at [44, 129] on div "Wholesale Orders" at bounding box center [49, 129] width 52 height 8
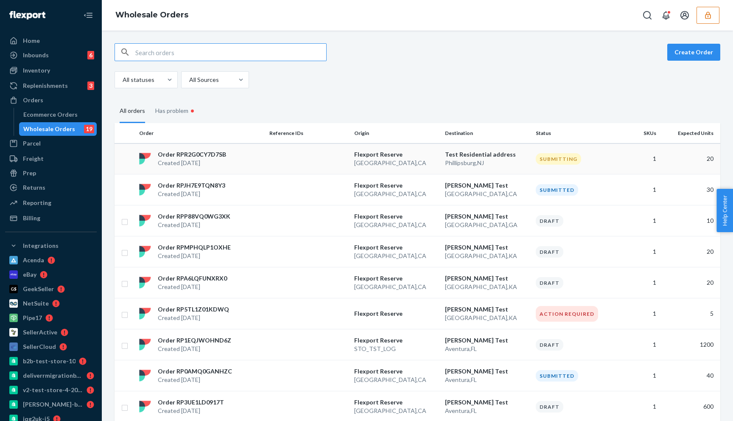
click at [188, 155] on p "Order RPR2G0CY7D7SB" at bounding box center [192, 154] width 68 height 8
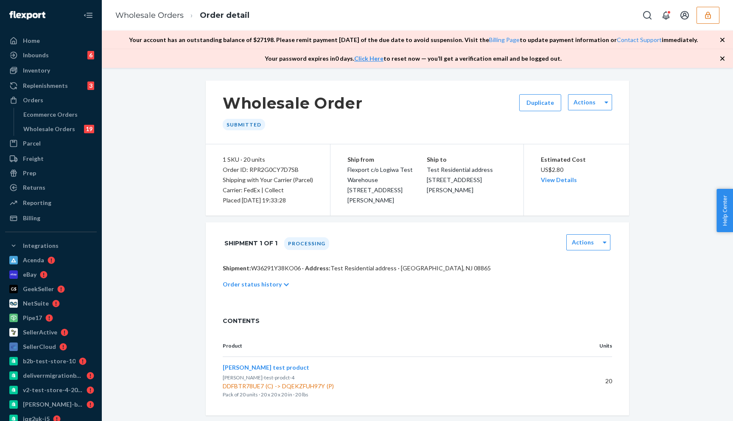
click at [267, 269] on p "Shipment: W36291Y38KO06 · Address: Test Residential address · [GEOGRAPHIC_DATA]…" at bounding box center [417, 268] width 389 height 8
copy p "W36291Y38KO06"
